Goal: Complete application form

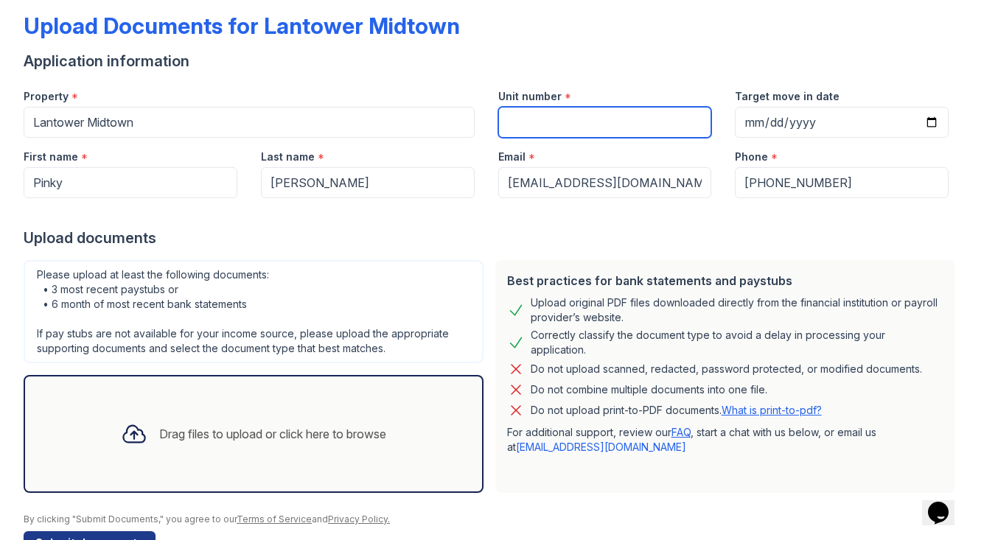
click at [574, 125] on input "Unit number" at bounding box center [605, 122] width 214 height 31
type input "112"
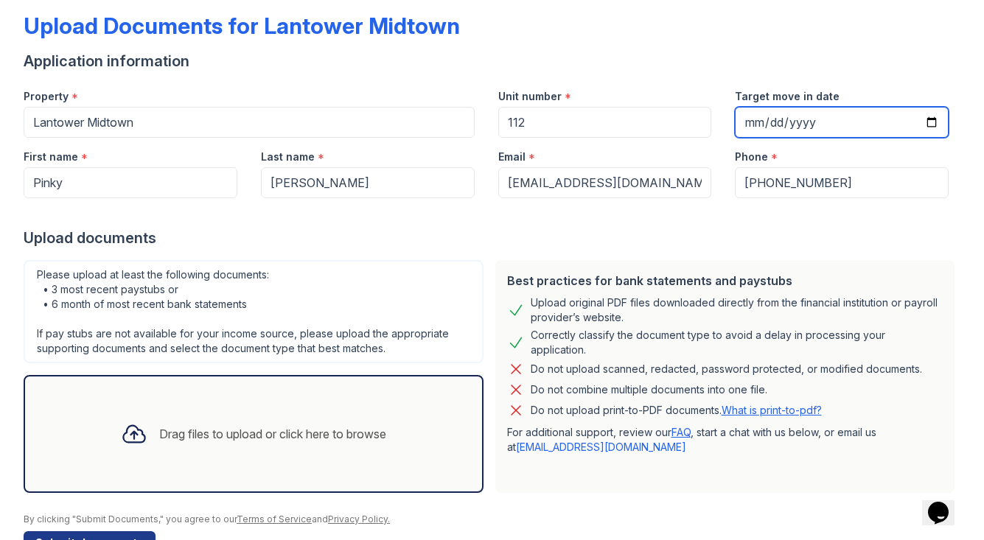
click at [755, 122] on input "Target move in date" at bounding box center [842, 122] width 214 height 31
type input "[DATE]"
click at [748, 235] on div "Upload documents" at bounding box center [492, 238] width 937 height 21
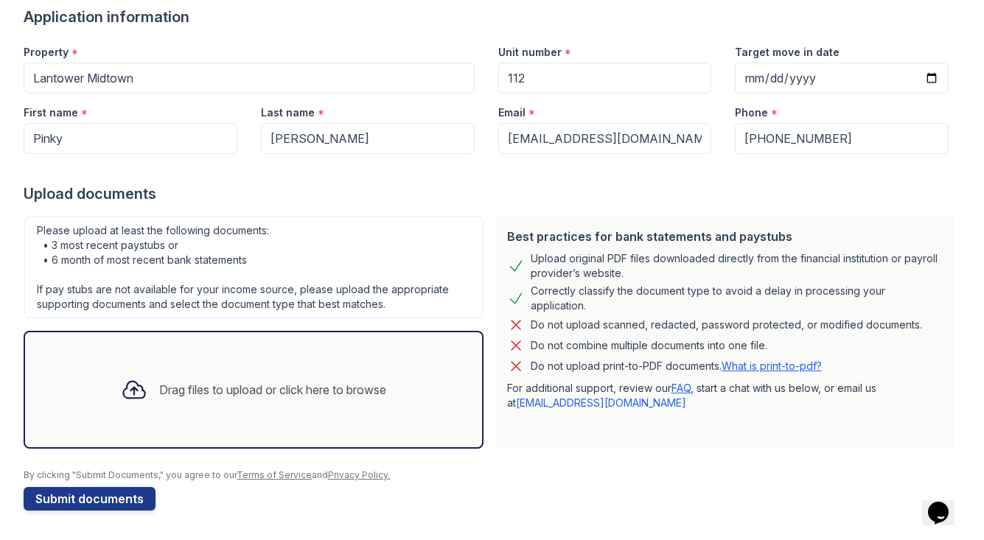
scroll to position [117, 0]
click at [127, 394] on icon at bounding box center [134, 390] width 27 height 27
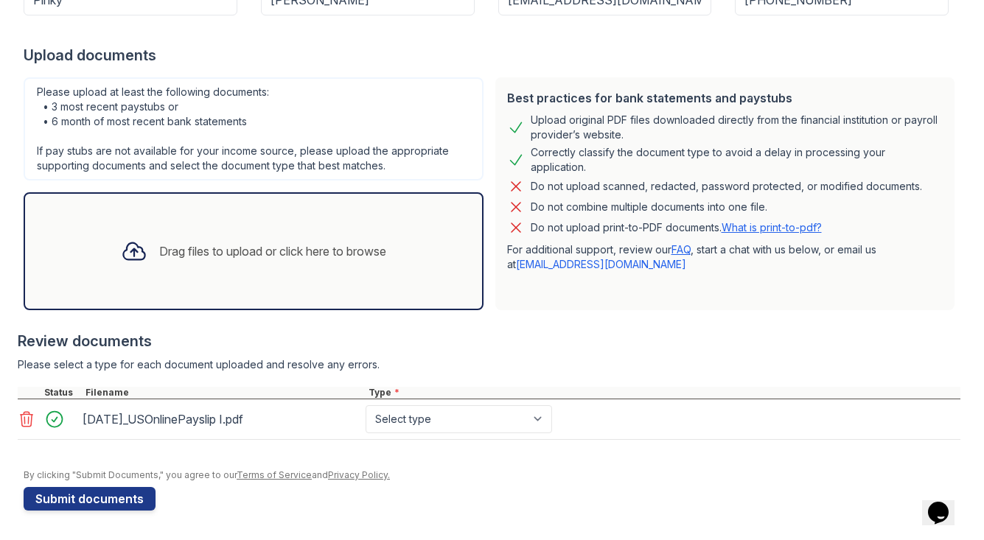
scroll to position [0, 0]
select select "paystub"
click at [170, 255] on div "Drag files to upload or click here to browse" at bounding box center [272, 251] width 227 height 18
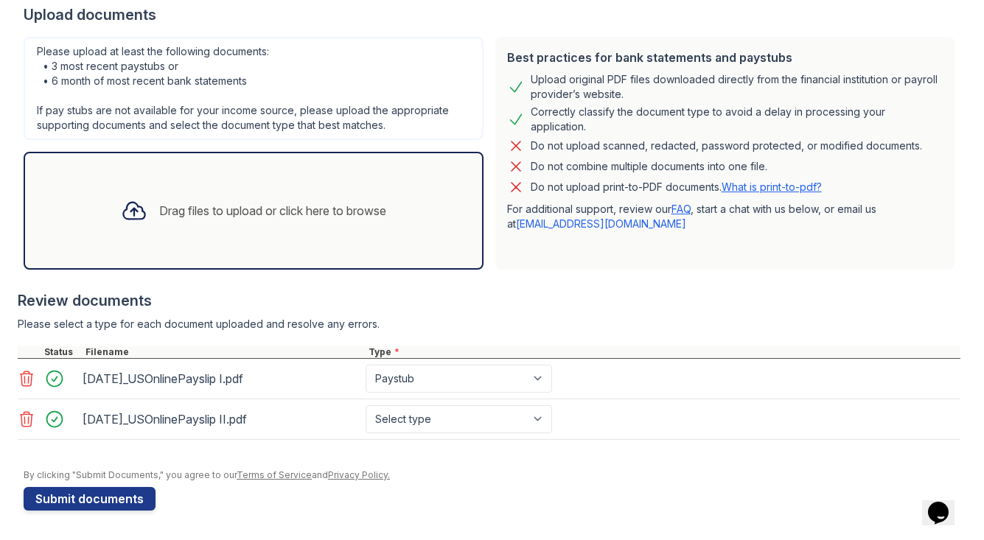
scroll to position [296, 0]
click at [192, 209] on div "Drag files to upload or click here to browse" at bounding box center [272, 211] width 227 height 18
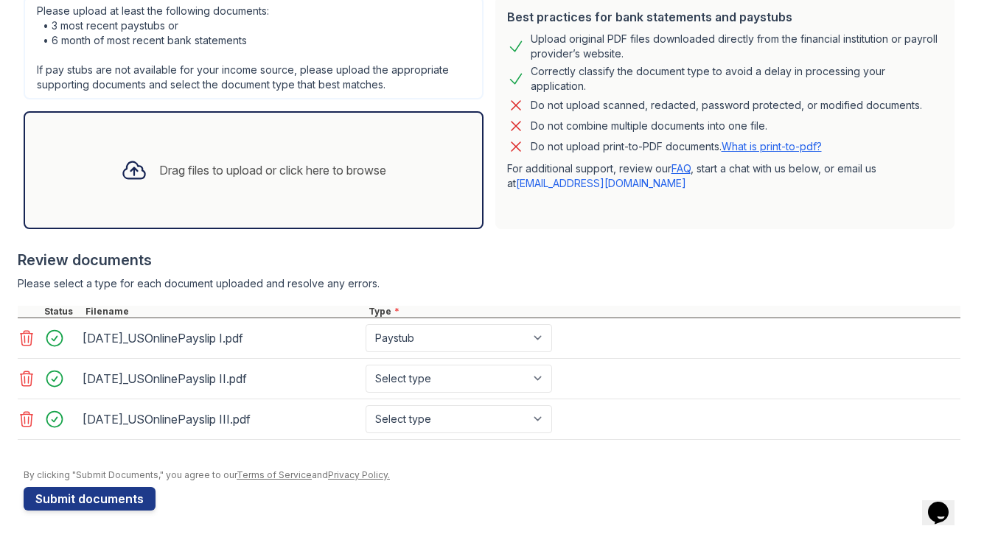
scroll to position [337, 0]
select select "paystub"
click at [130, 494] on button "Submit documents" at bounding box center [90, 499] width 132 height 24
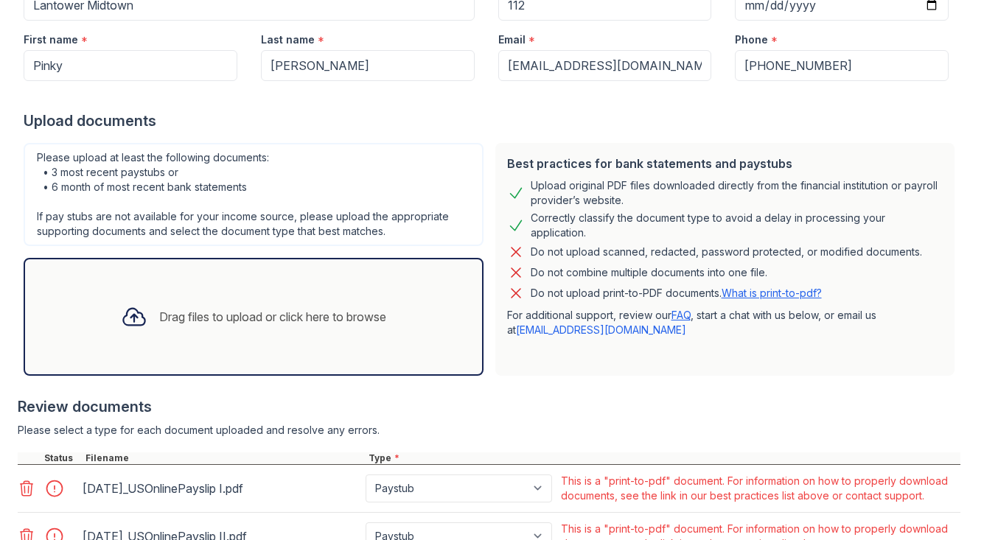
scroll to position [231, 0]
click at [772, 287] on link "What is print-to-pdf?" at bounding box center [771, 293] width 100 height 13
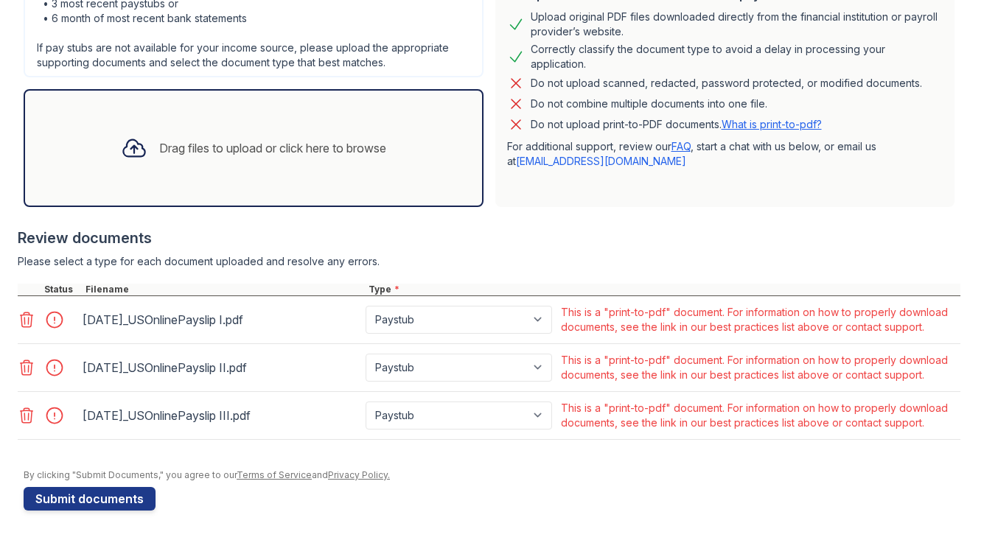
scroll to position [400, 0]
click at [556, 192] on div "Best practices for bank statements and paystubs Upload original PDF files downl…" at bounding box center [725, 90] width 460 height 233
click at [74, 502] on button "Submit documents" at bounding box center [90, 499] width 132 height 24
click at [797, 118] on link "What is print-to-pdf?" at bounding box center [771, 124] width 100 height 13
